Goal: Information Seeking & Learning: Learn about a topic

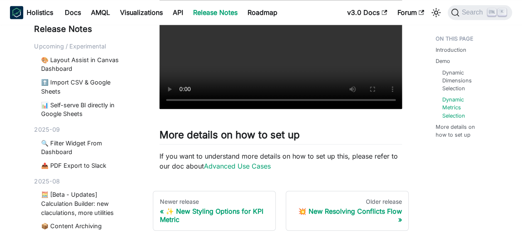
scroll to position [590, 0]
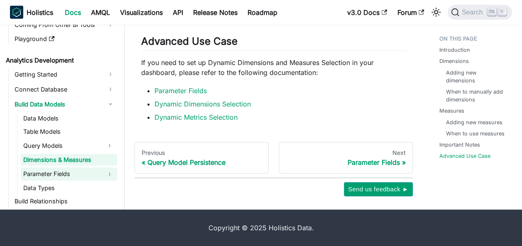
scroll to position [107, 0]
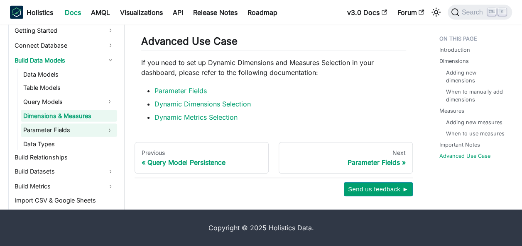
click at [47, 124] on link "Parameter Fields" at bounding box center [61, 130] width 81 height 13
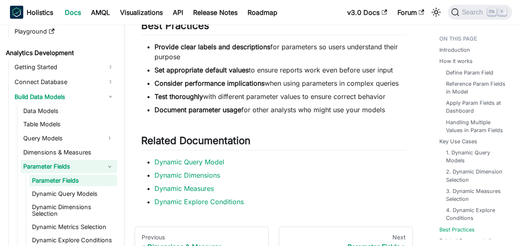
scroll to position [2446, 0]
click at [180, 193] on link "Dynamic Measures" at bounding box center [183, 188] width 59 height 8
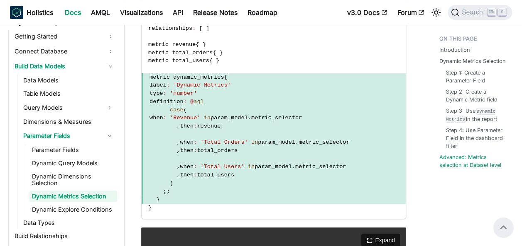
scroll to position [1836, 0]
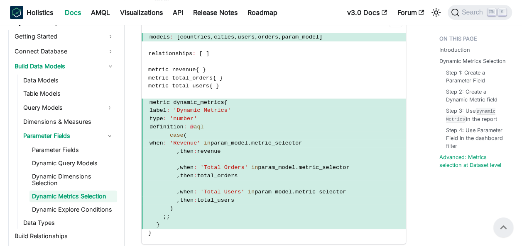
click at [159, 224] on span "}" at bounding box center [273, 225] width 264 height 8
click at [151, 232] on span "}" at bounding box center [149, 233] width 3 height 6
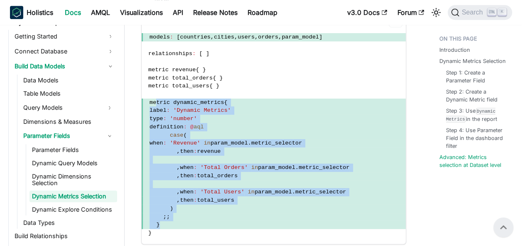
drag, startPoint x: 158, startPoint y: 224, endPoint x: 155, endPoint y: 104, distance: 120.8
click at [155, 104] on code "Dataset ecommerce { models : [ countries , cities , users , orders , param_mode…" at bounding box center [273, 127] width 264 height 234
copy code "metric dynamic_metrics { label : 'Dynamic Metrics' type : 'number' definition :…"
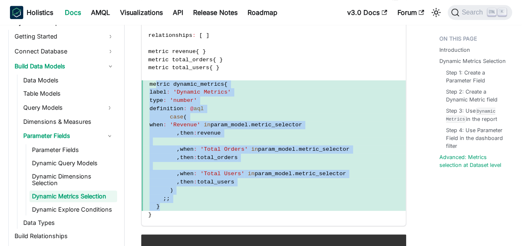
scroll to position [1856, 0]
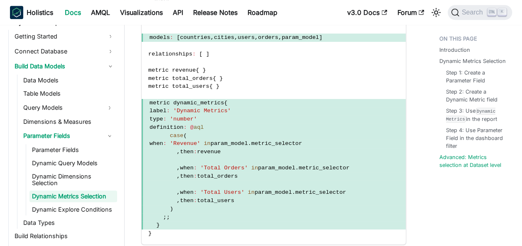
scroll to position [1836, 0]
click at [45, 221] on link "Data Types" at bounding box center [69, 223] width 96 height 12
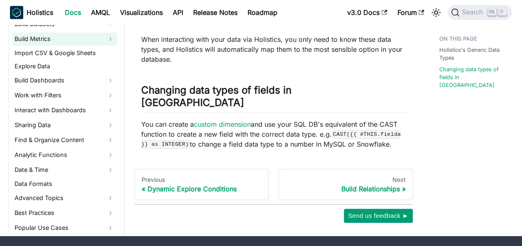
scroll to position [368, 0]
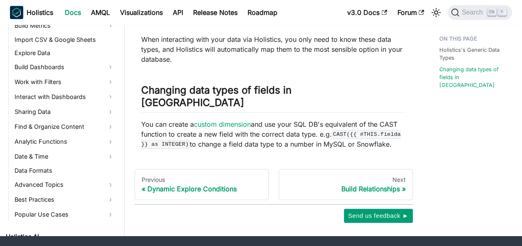
click at [45, 151] on ul "Getting Started Connect Database Build Data Models Data Models Table Models Que…" at bounding box center [62, 6] width 109 height 432
click at [40, 165] on link "Data Formats" at bounding box center [64, 171] width 105 height 12
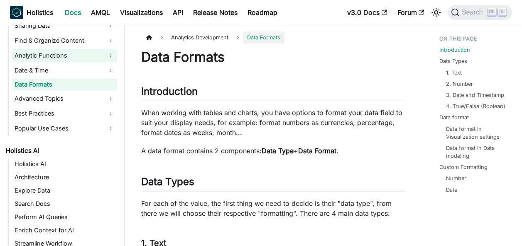
scroll to position [465, 0]
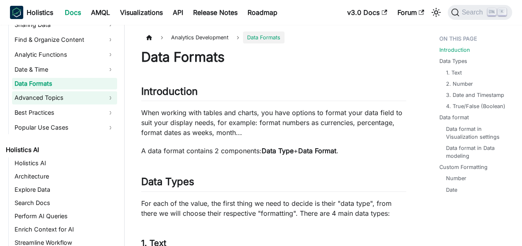
click at [32, 96] on link "Advanced Topics" at bounding box center [64, 97] width 105 height 13
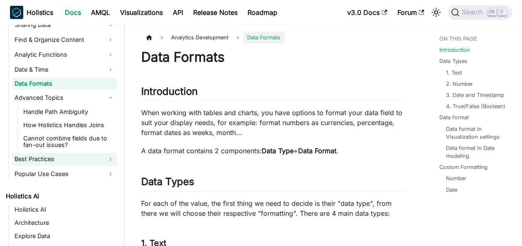
click at [30, 155] on link "Best Practices" at bounding box center [64, 159] width 105 height 13
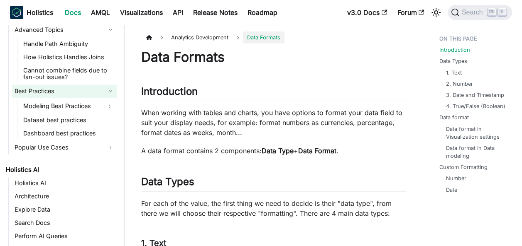
scroll to position [537, 0]
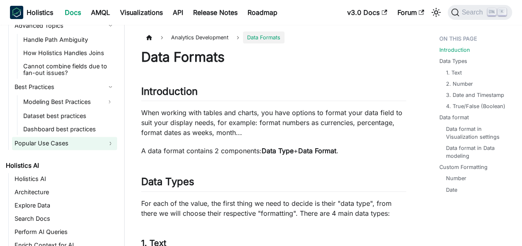
click at [37, 138] on link "Popular Use Cases" at bounding box center [64, 143] width 105 height 13
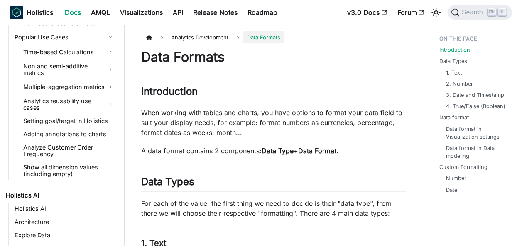
scroll to position [644, 0]
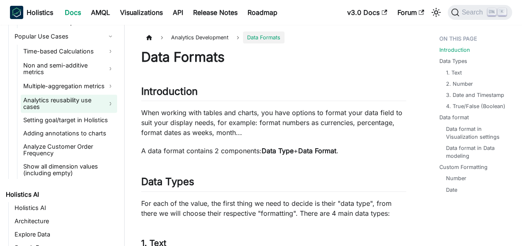
click at [40, 96] on link "Analytics reusability use cases" at bounding box center [69, 104] width 96 height 18
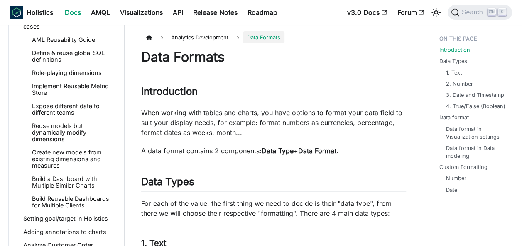
scroll to position [727, 0]
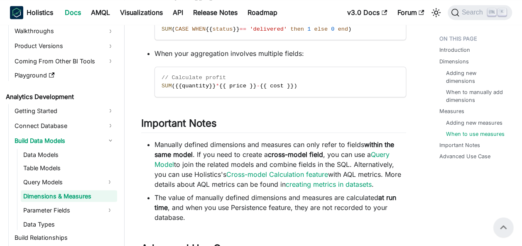
scroll to position [2290, 0]
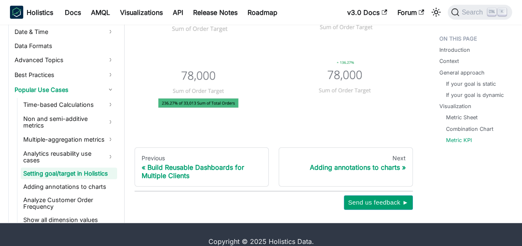
scroll to position [2444, 0]
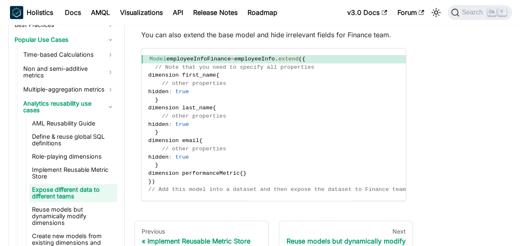
scroll to position [608, 0]
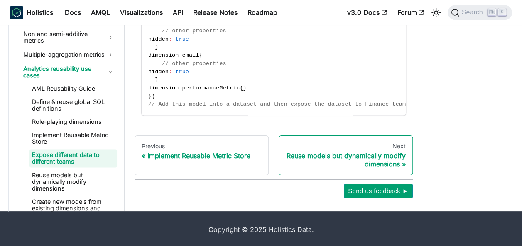
click at [351, 156] on div "Reuse models but dynamically modify dimensions" at bounding box center [345, 160] width 120 height 17
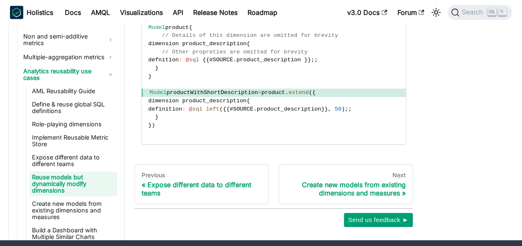
scroll to position [175, 0]
